Goal: Understand process/instructions: Learn how to perform a task or action

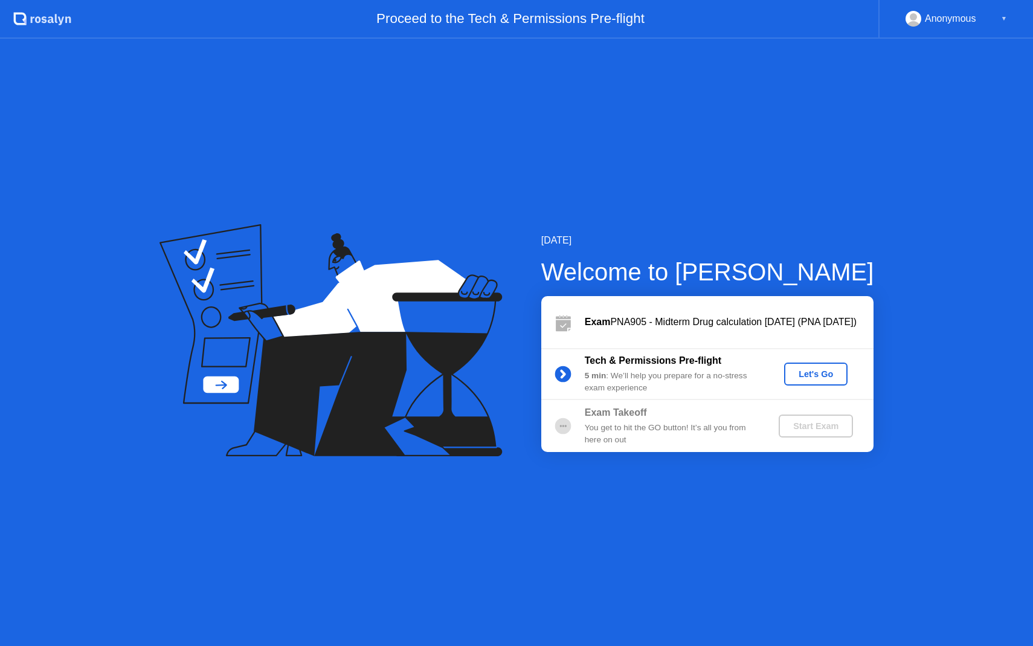
click at [814, 376] on div "Let's Go" at bounding box center [816, 374] width 54 height 10
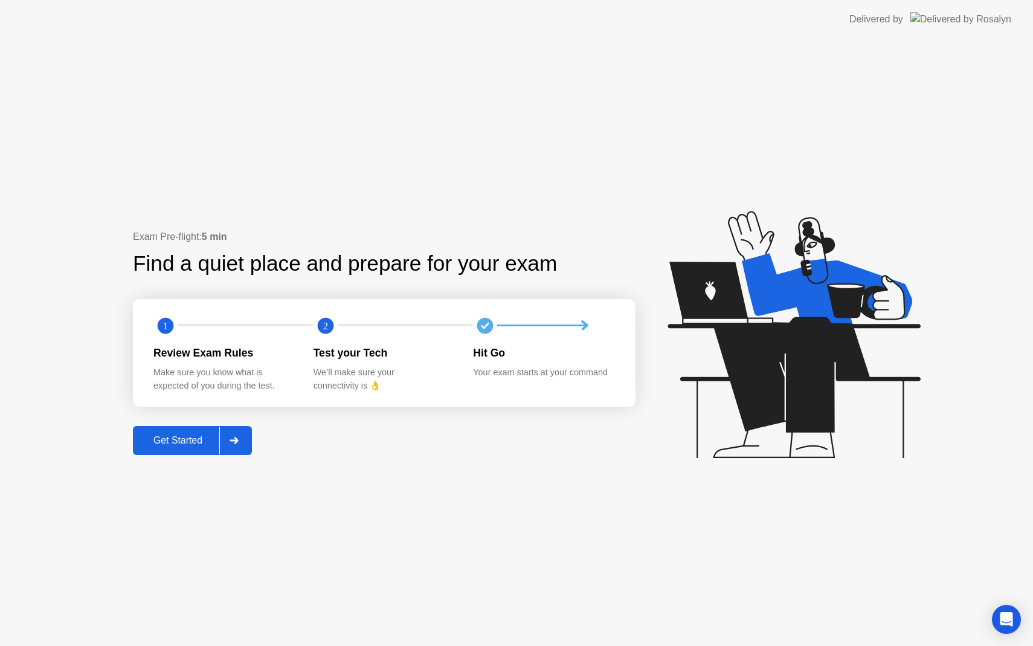
click at [188, 438] on div "Get Started" at bounding box center [177, 440] width 83 height 11
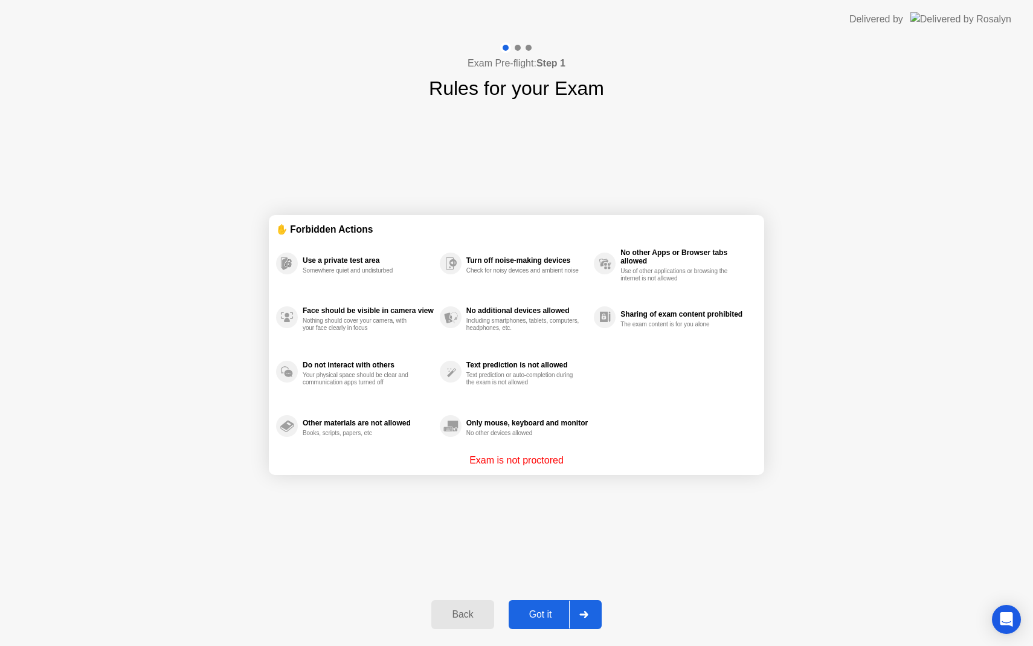
click at [542, 615] on div "Got it" at bounding box center [540, 614] width 57 height 11
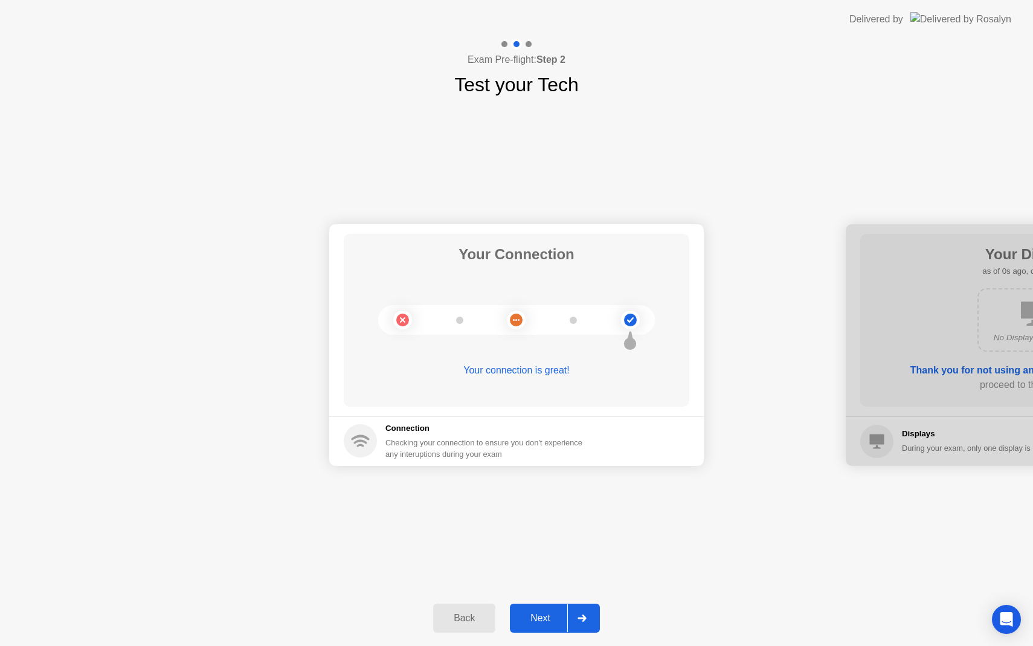
click at [534, 618] on div "Next" at bounding box center [540, 617] width 54 height 11
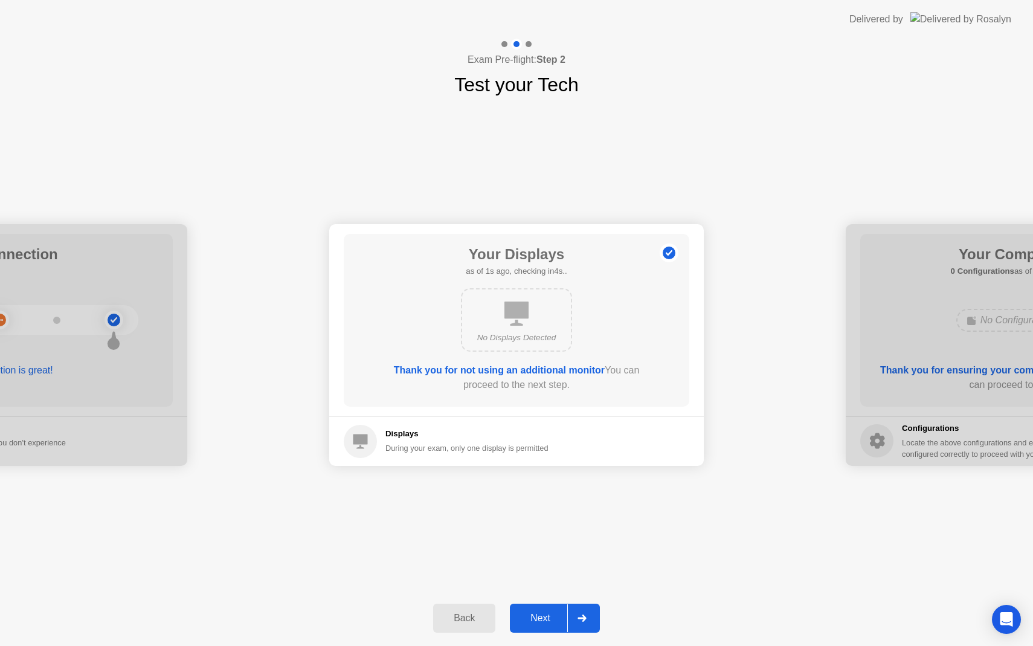
click at [540, 613] on div "Next" at bounding box center [540, 617] width 54 height 11
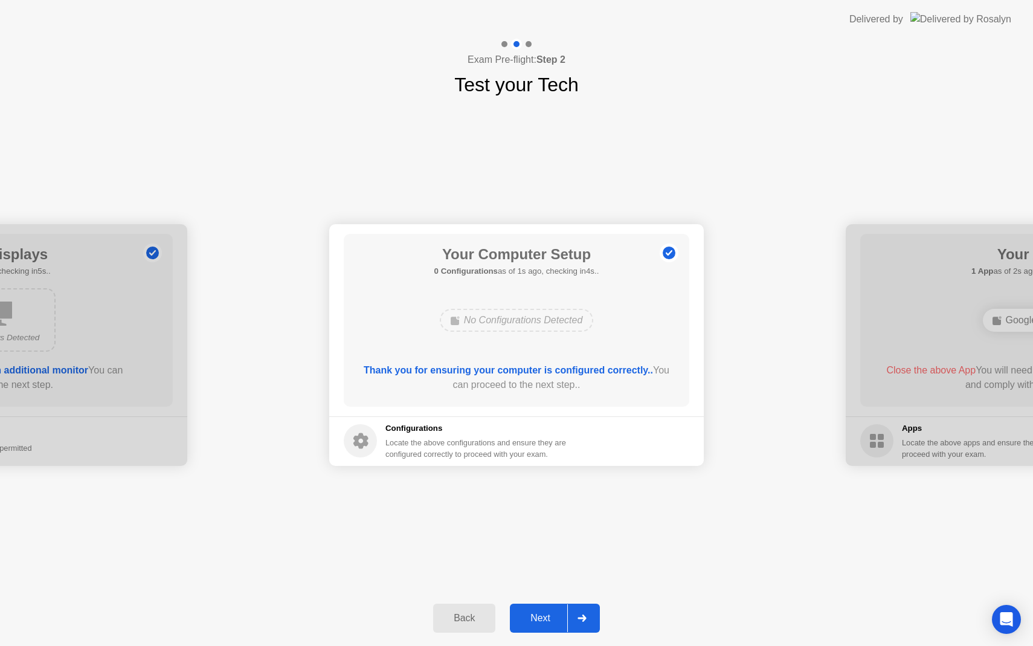
click at [546, 620] on div "Next" at bounding box center [540, 617] width 54 height 11
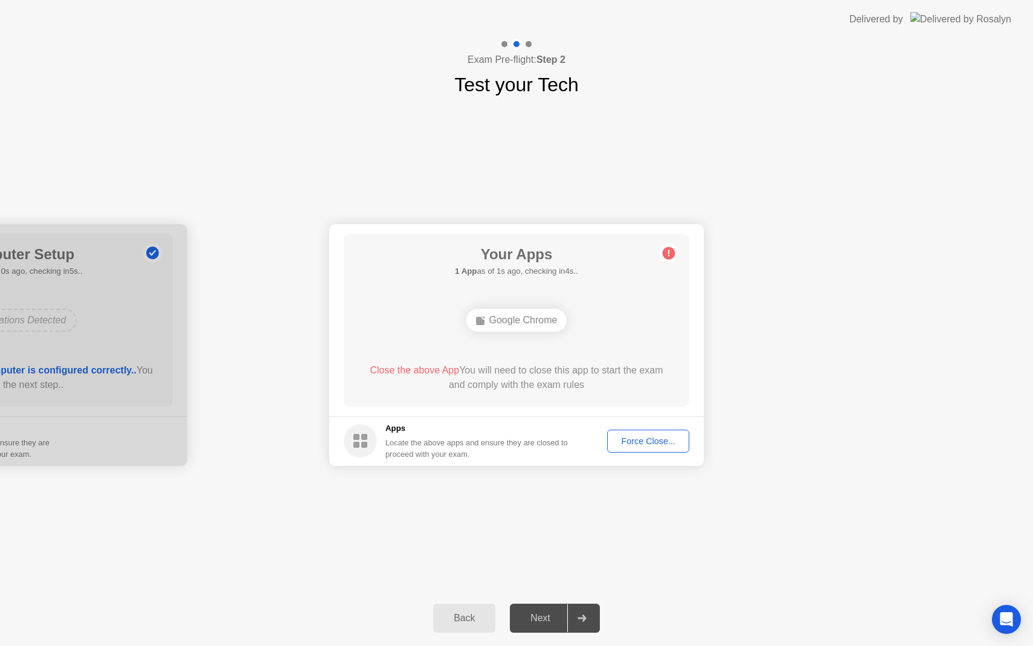
click at [644, 437] on div "Force Close..." at bounding box center [648, 441] width 74 height 10
click at [670, 249] on circle at bounding box center [668, 252] width 13 height 13
click at [641, 445] on div "Force Close..." at bounding box center [648, 441] width 74 height 10
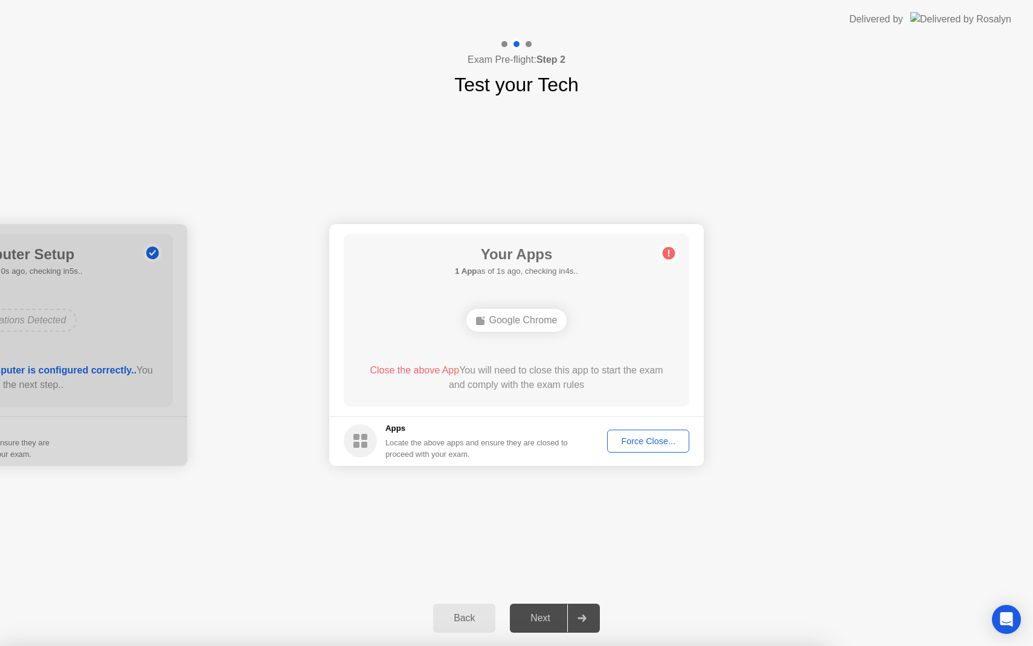
click at [361, 437] on rect at bounding box center [364, 437] width 6 height 6
click at [670, 252] on circle at bounding box center [668, 252] width 13 height 13
click at [541, 619] on div "Next" at bounding box center [540, 617] width 54 height 11
click at [667, 252] on circle at bounding box center [668, 252] width 13 height 13
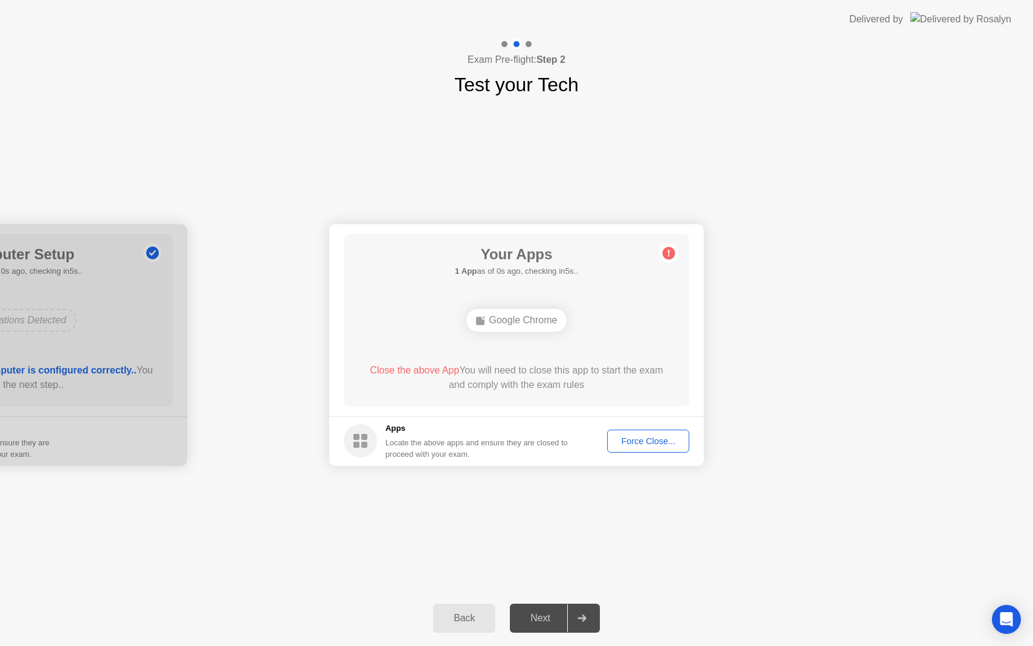
click at [444, 612] on div "Back" at bounding box center [464, 617] width 55 height 11
